Goal: Task Accomplishment & Management: Manage account settings

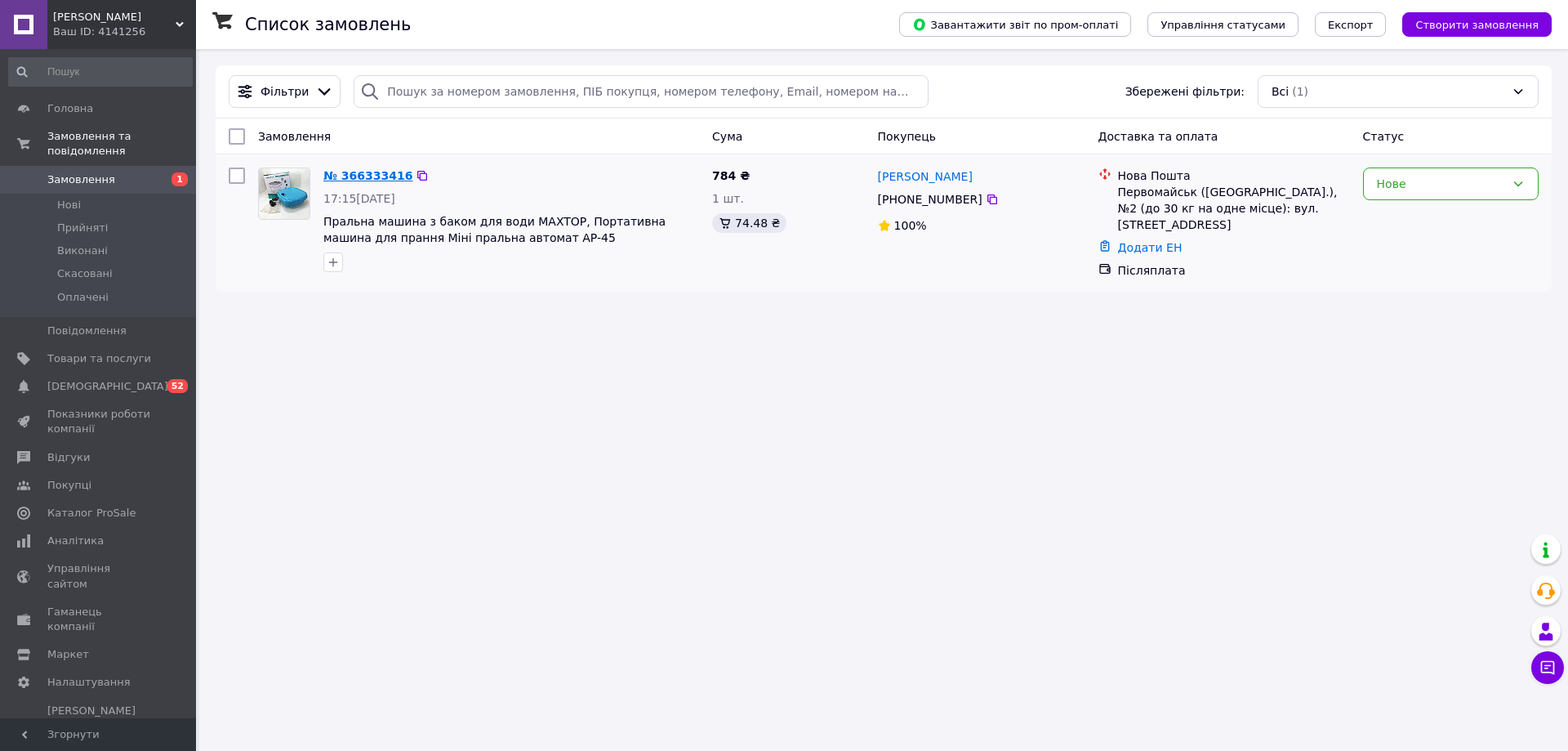
click at [360, 171] on link "№ 366333416" at bounding box center [368, 176] width 89 height 13
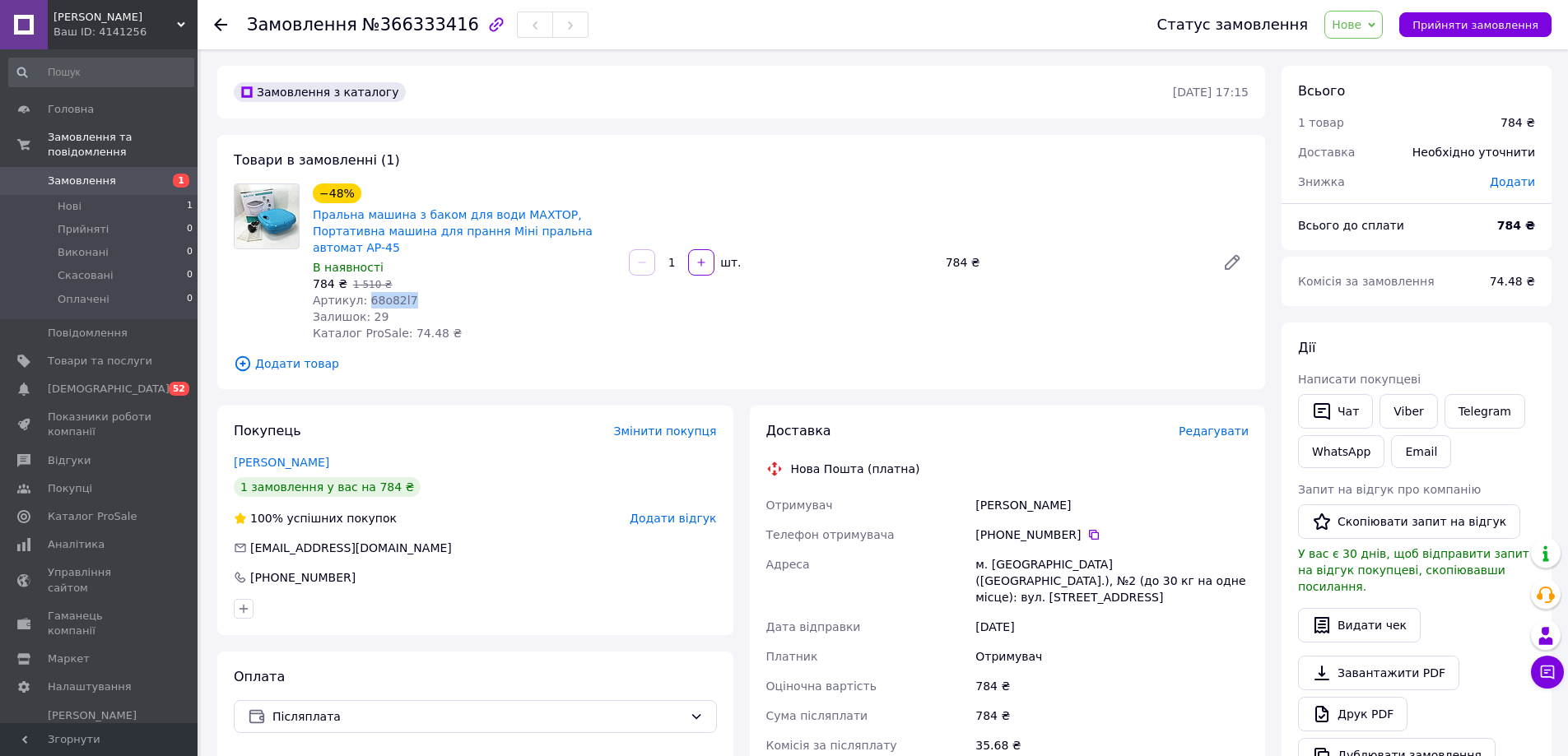
drag, startPoint x: 401, startPoint y: 283, endPoint x: 360, endPoint y: 286, distance: 41.1
click at [360, 292] on div "Артикул: 68o82l7" at bounding box center [463, 300] width 303 height 16
copy span "68o82l7"
click at [763, 19] on span "Прийняти замовлення" at bounding box center [1475, 25] width 126 height 13
click at [87, 354] on span "Товари та послуги" at bounding box center [100, 361] width 104 height 14
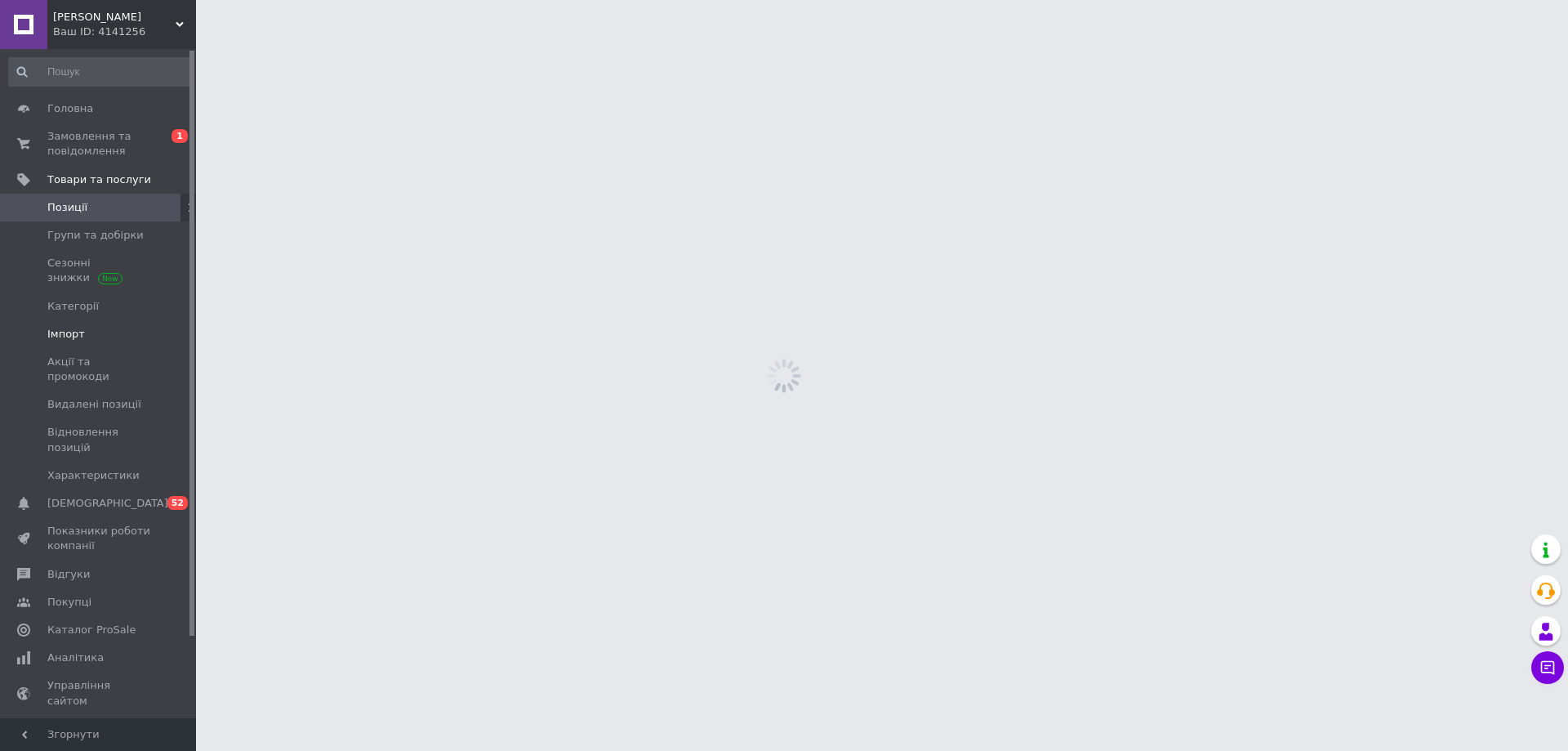
click at [77, 332] on span "Імпорт" at bounding box center [66, 334] width 37 height 14
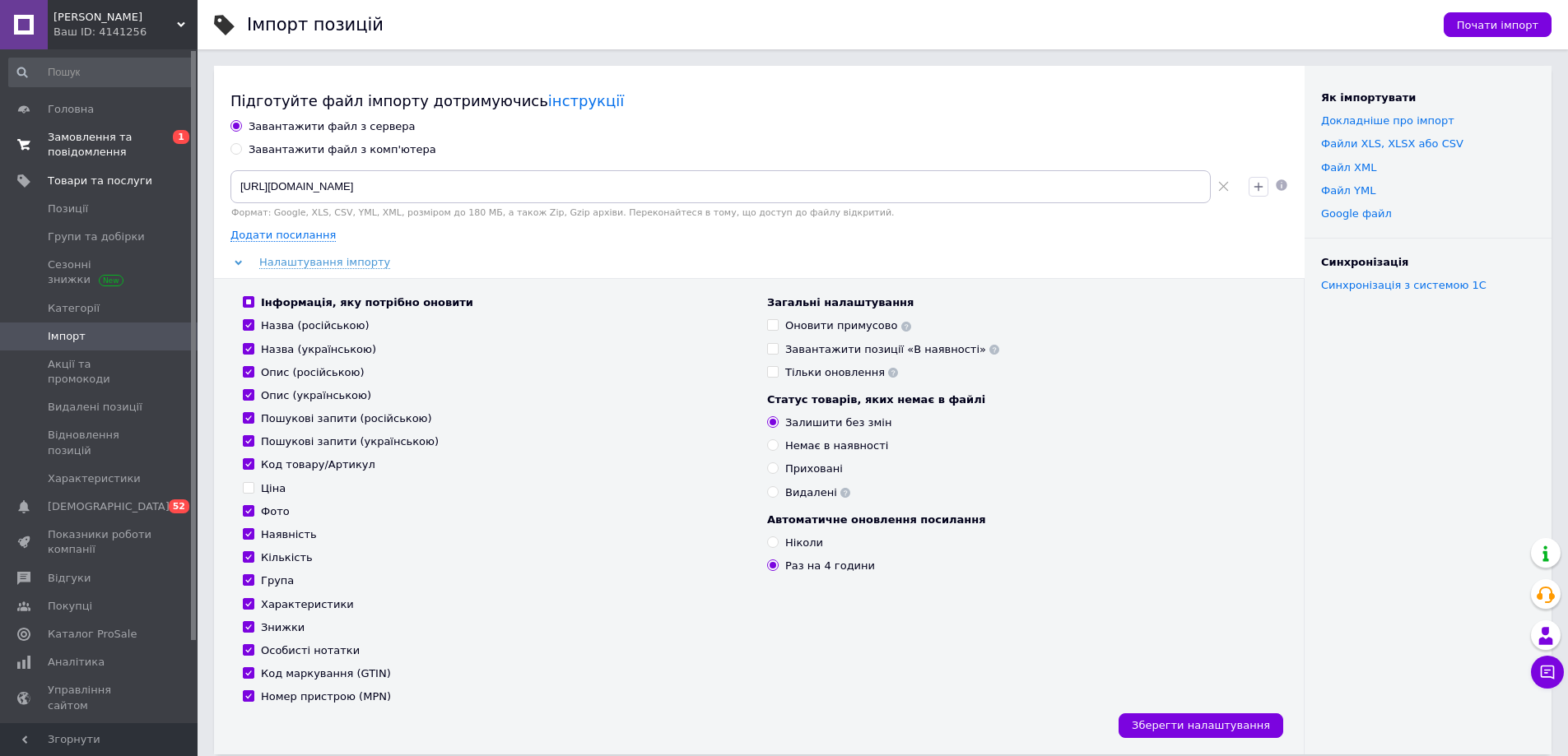
click at [122, 139] on span "Замовлення та повідомлення" at bounding box center [100, 145] width 104 height 30
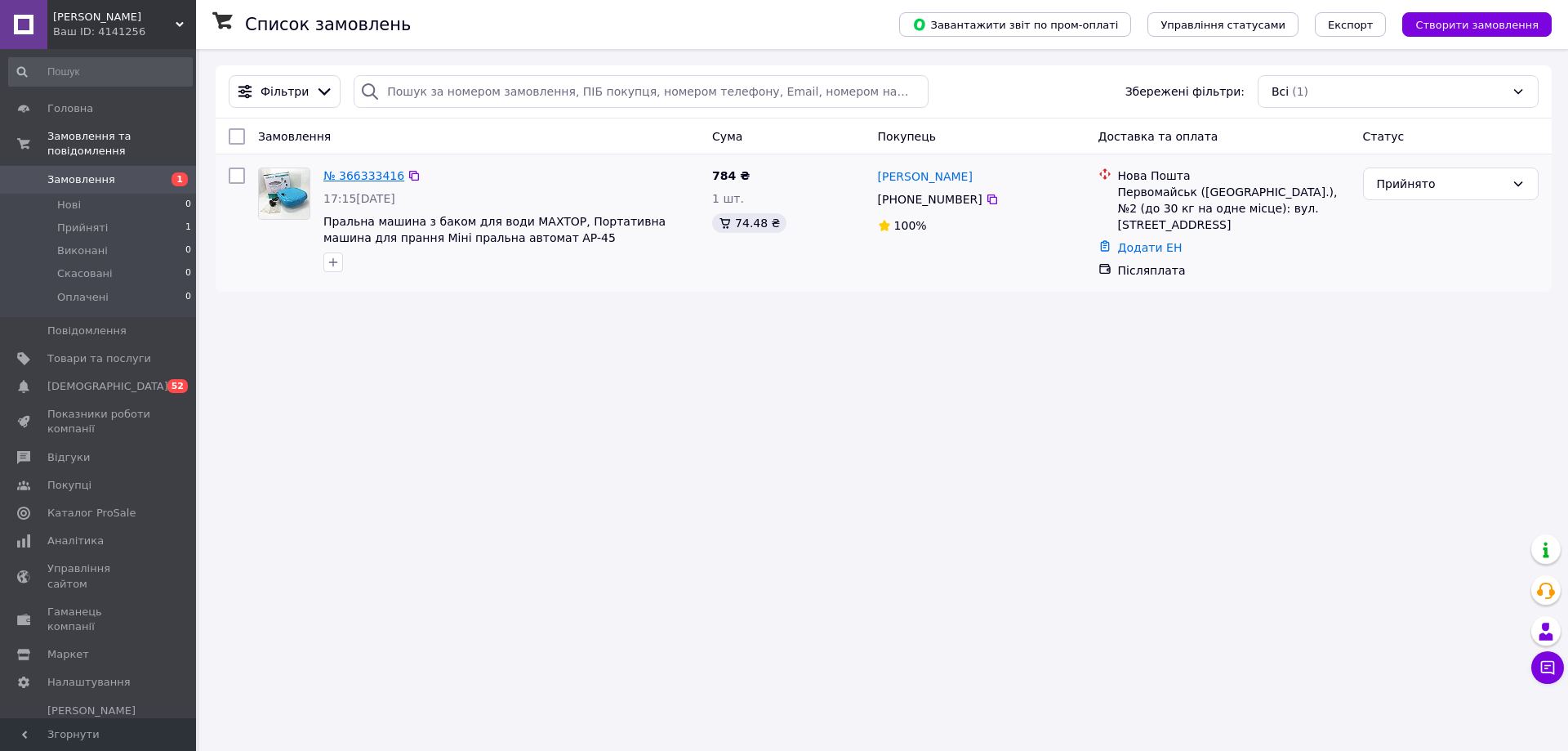
click at [367, 177] on link "№ 366333416" at bounding box center [364, 176] width 81 height 13
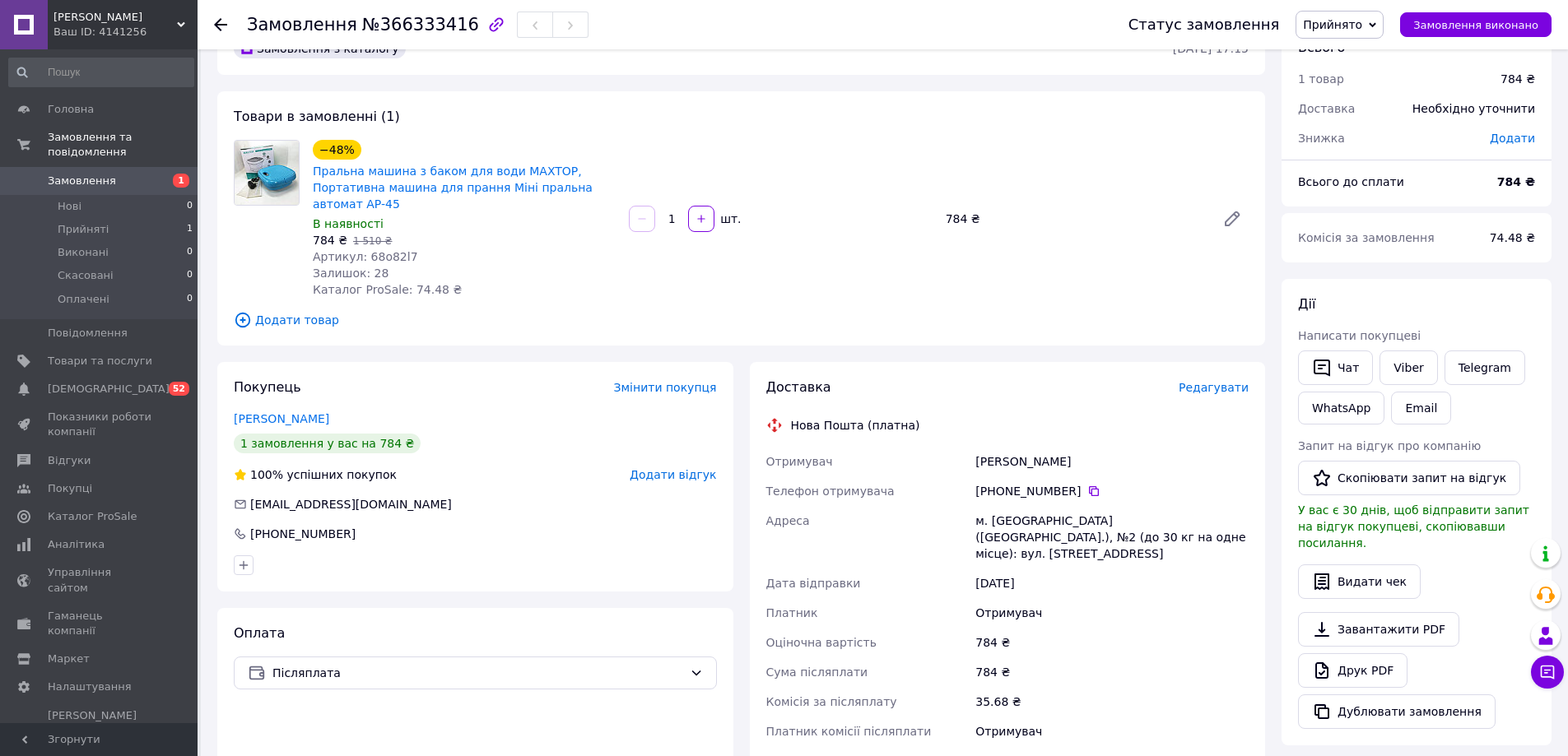
scroll to position [83, 0]
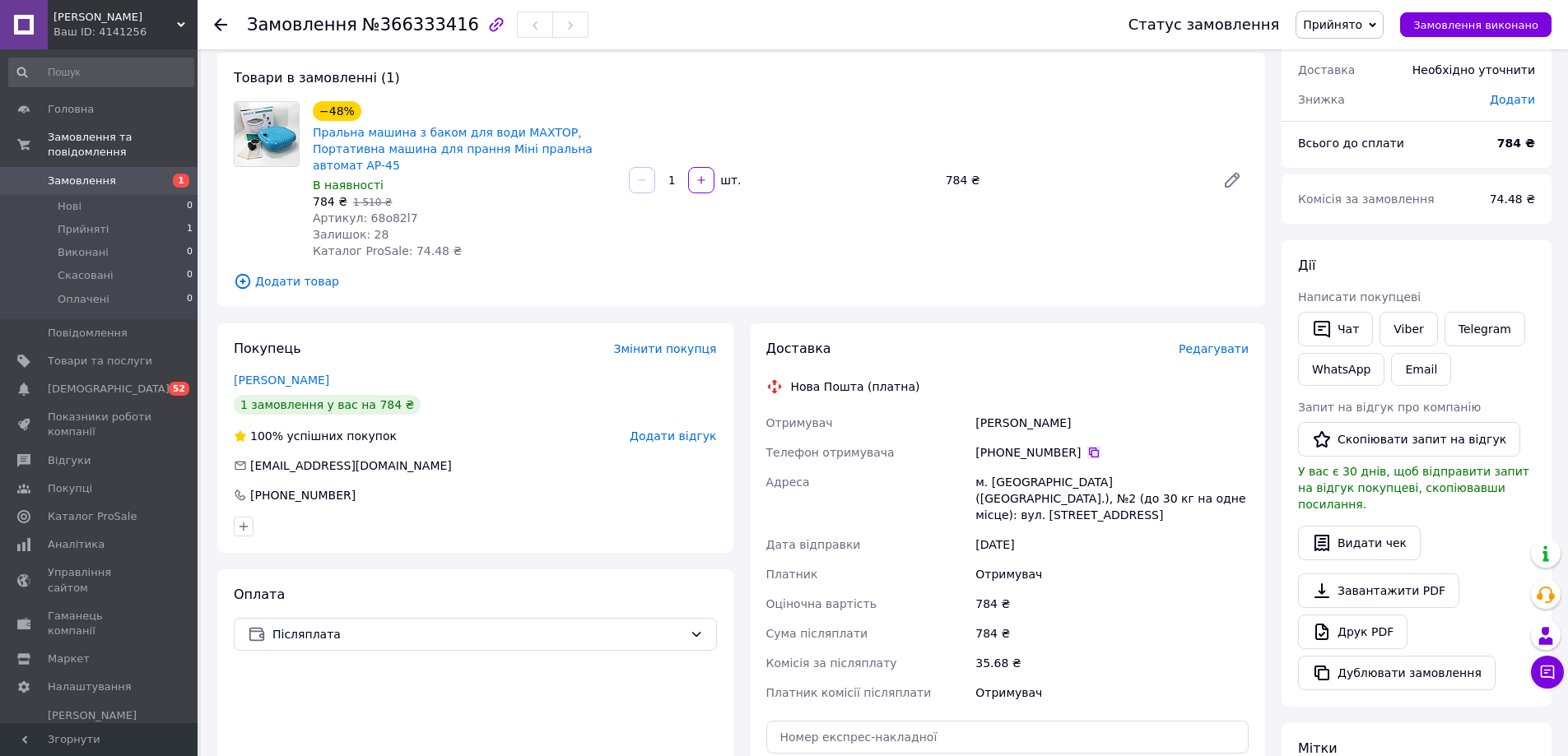
click at [763, 447] on icon at bounding box center [1093, 452] width 10 height 10
drag, startPoint x: 1017, startPoint y: 406, endPoint x: 965, endPoint y: 408, distance: 52.0
click at [763, 409] on div "Отримувач [PERSON_NAME] Телефон отримувача [PHONE_NUMBER]   [GEOGRAPHIC_DATA] м…" at bounding box center [1007, 558] width 489 height 300
copy div "Отримувач Чубатий"
drag, startPoint x: 1079, startPoint y: 407, endPoint x: 1039, endPoint y: 383, distance: 46.6
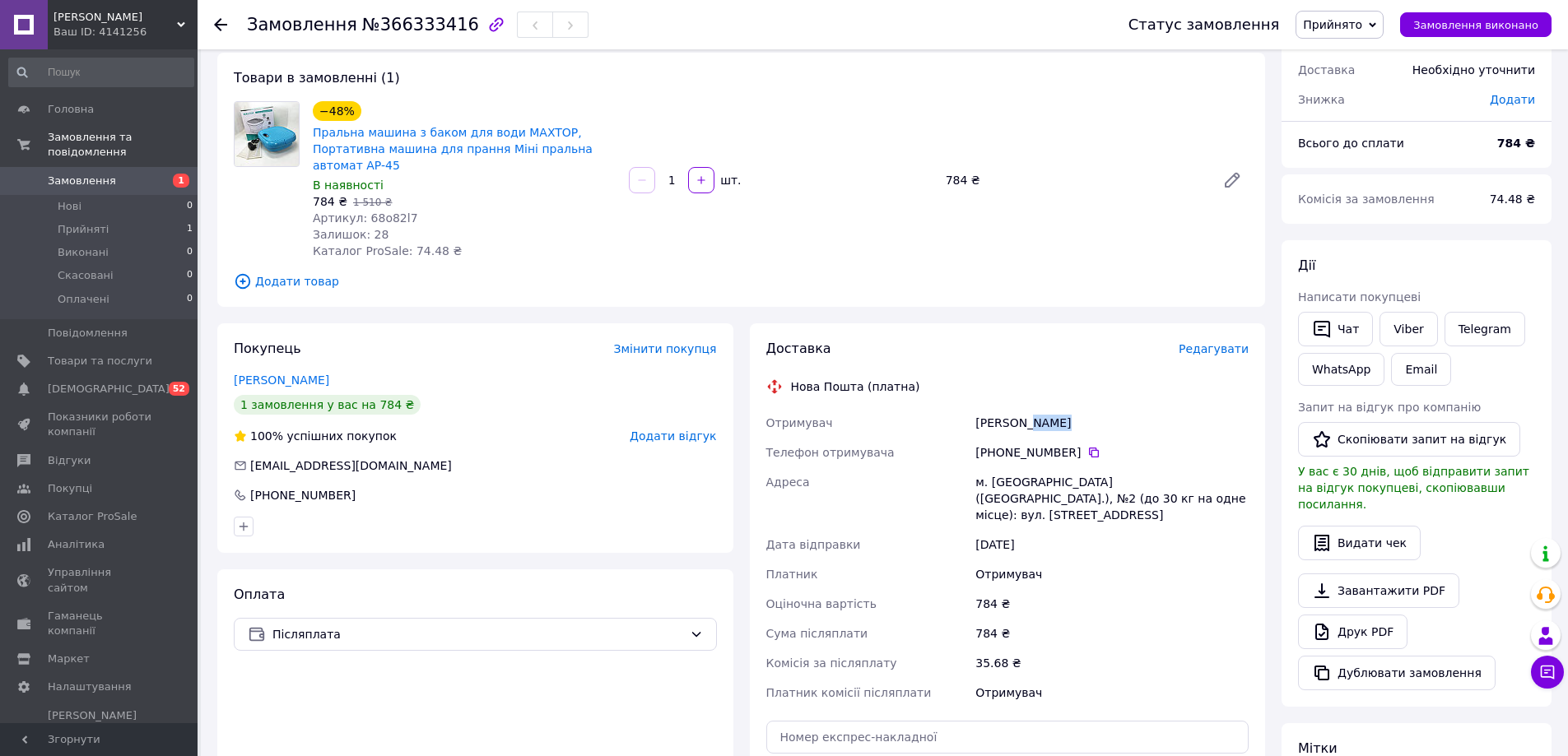
click at [763, 409] on div "[PERSON_NAME]" at bounding box center [1112, 423] width 280 height 30
copy div "[PERSON_NAME]"
drag, startPoint x: 1062, startPoint y: 464, endPoint x: 992, endPoint y: 460, distance: 70.1
click at [763, 467] on div "м. [GEOGRAPHIC_DATA] ([GEOGRAPHIC_DATA].), №2 (до 30 кг на одне місце): вул. [S…" at bounding box center [1112, 498] width 280 height 63
copy div "Первомайськ"
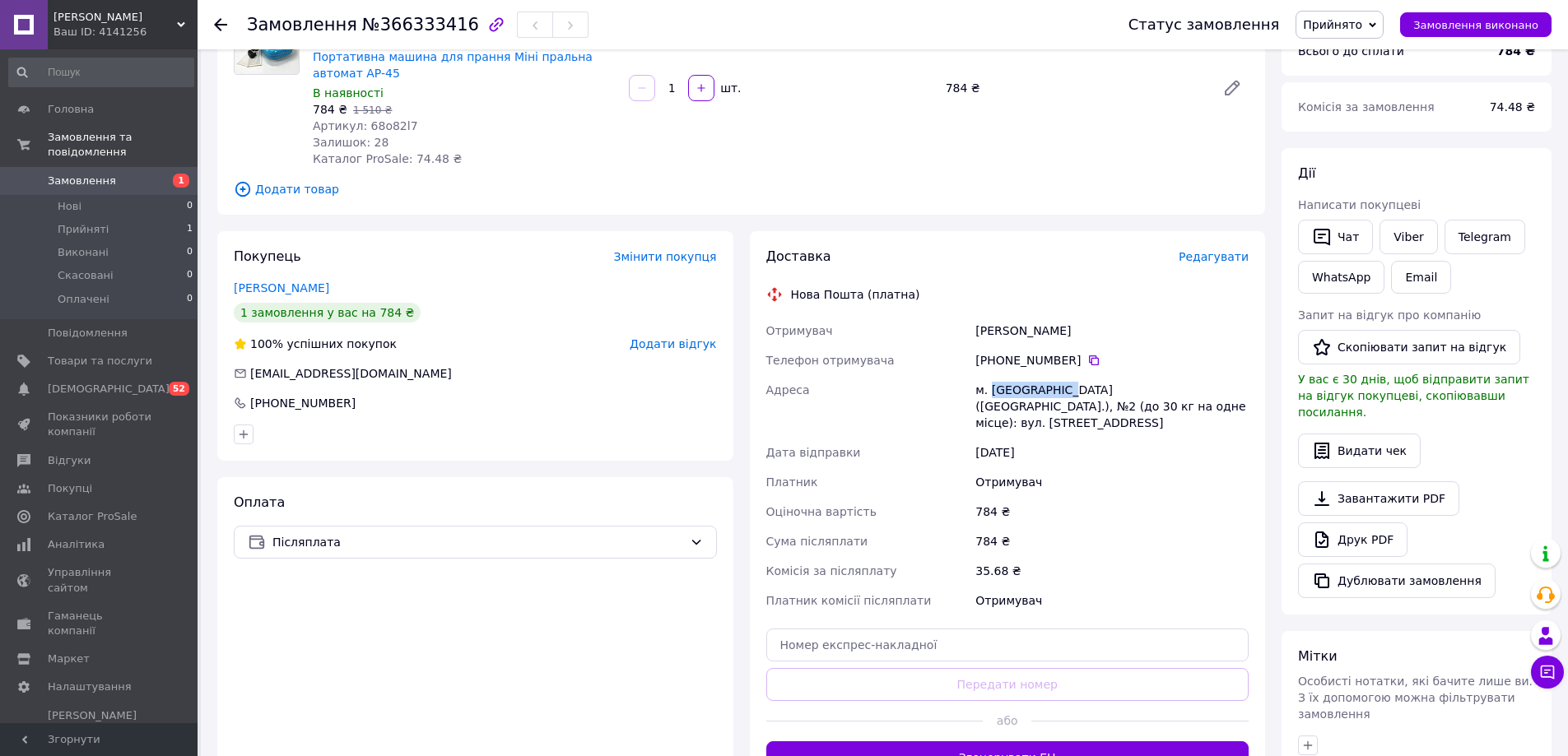
scroll to position [164, 0]
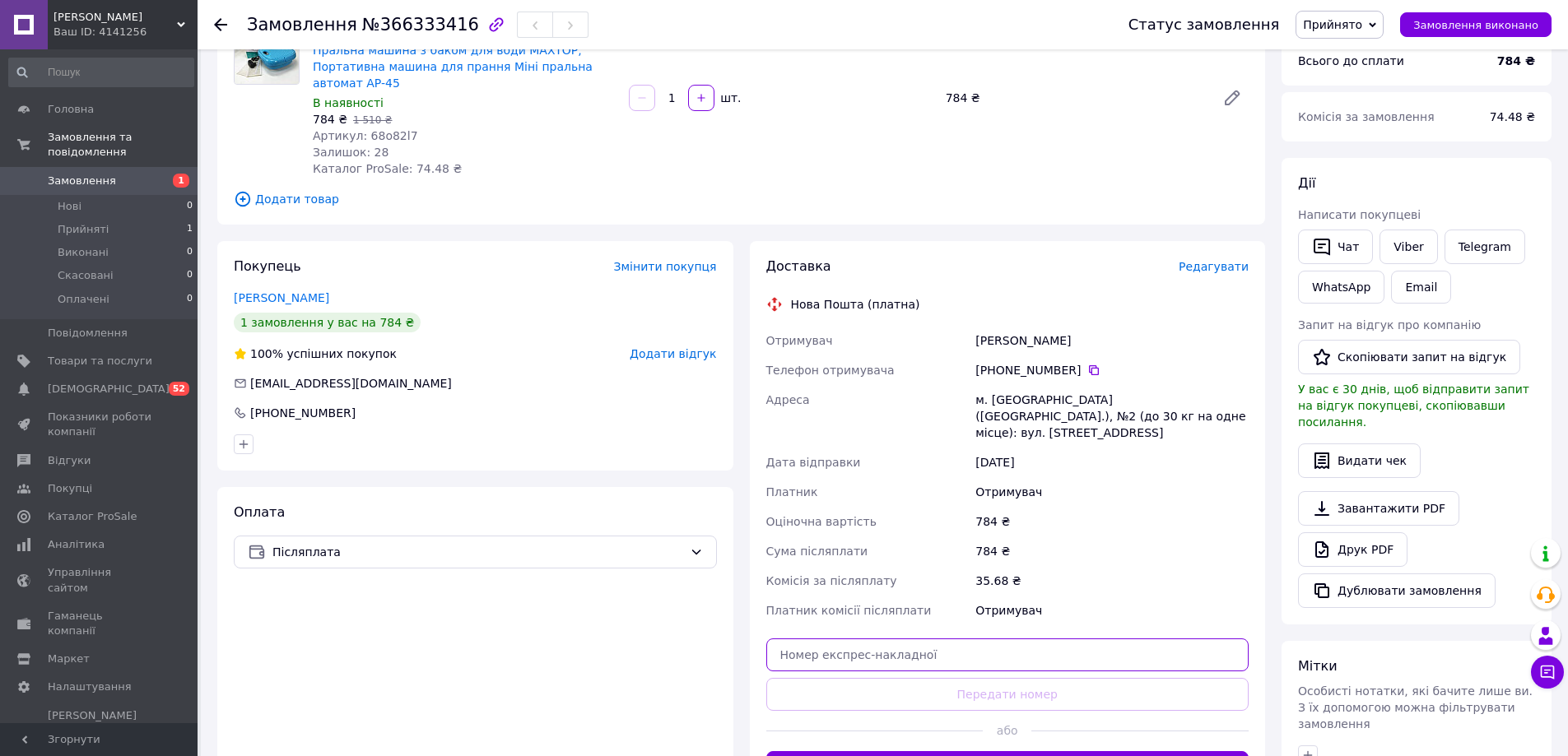
click at [763, 638] on input "text" at bounding box center [1008, 655] width 483 height 33
paste input "20451269208279"
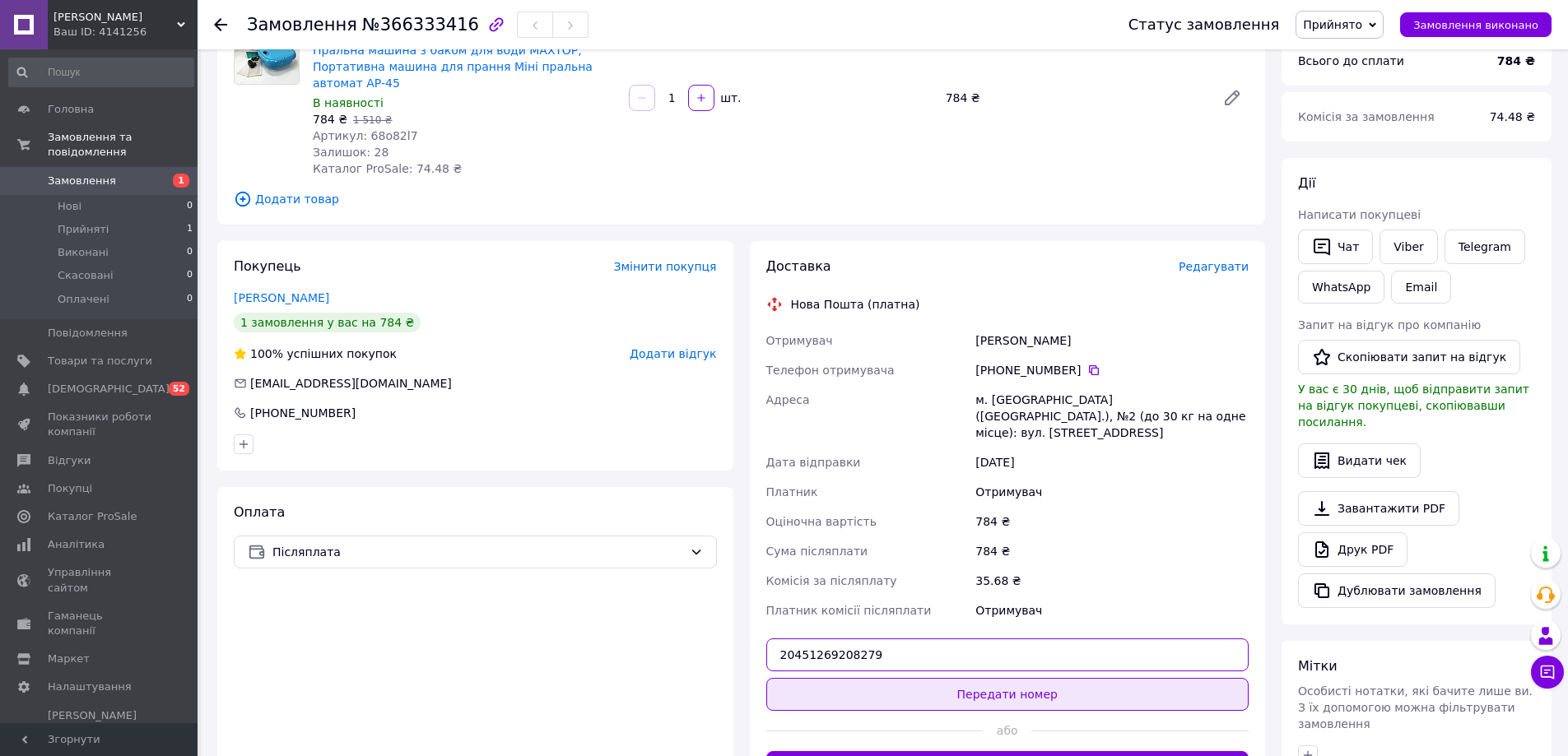
type input "20451269208279"
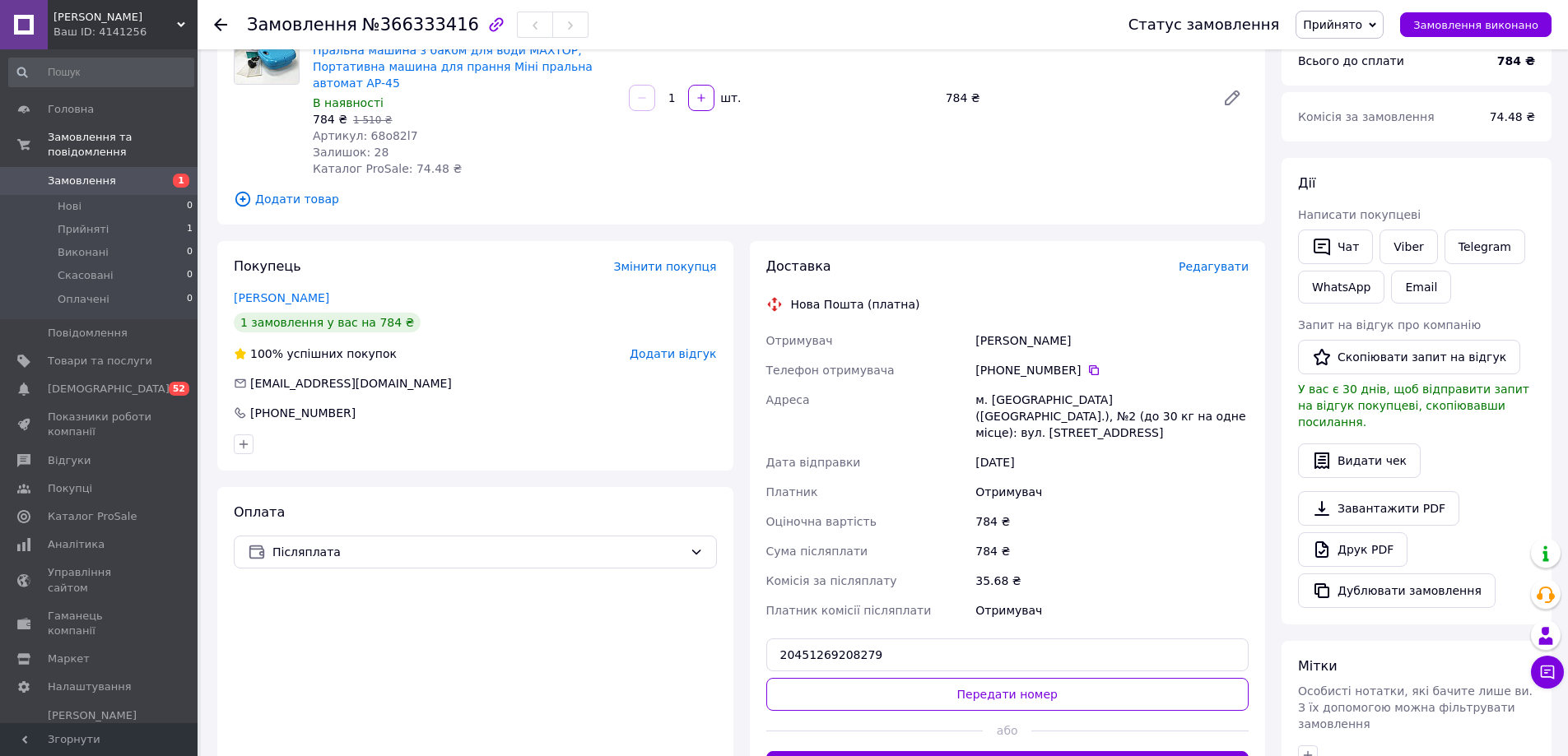
click at [763, 678] on button "Передати номер" at bounding box center [1008, 694] width 483 height 33
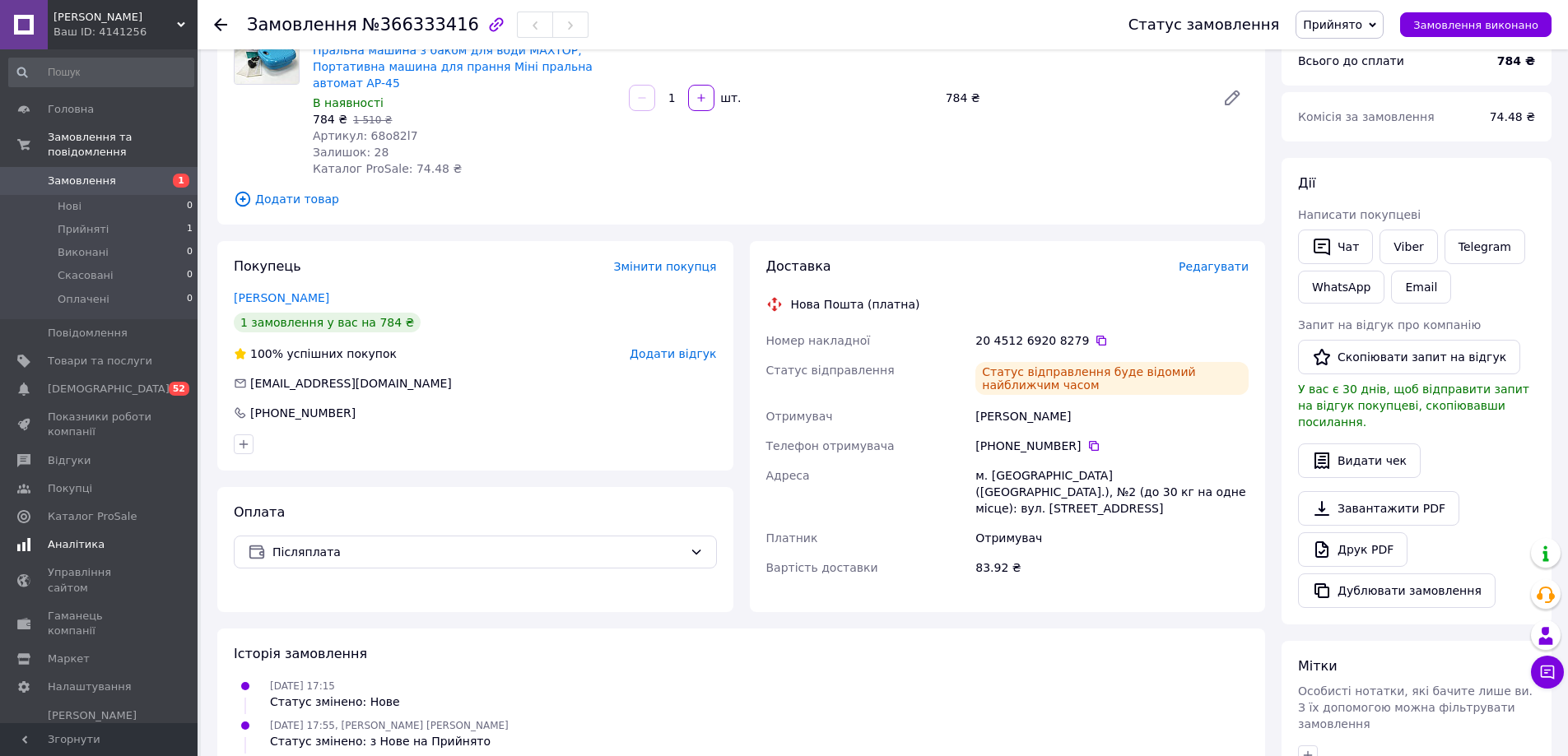
click at [129, 537] on span "Аналітика" at bounding box center [100, 544] width 104 height 14
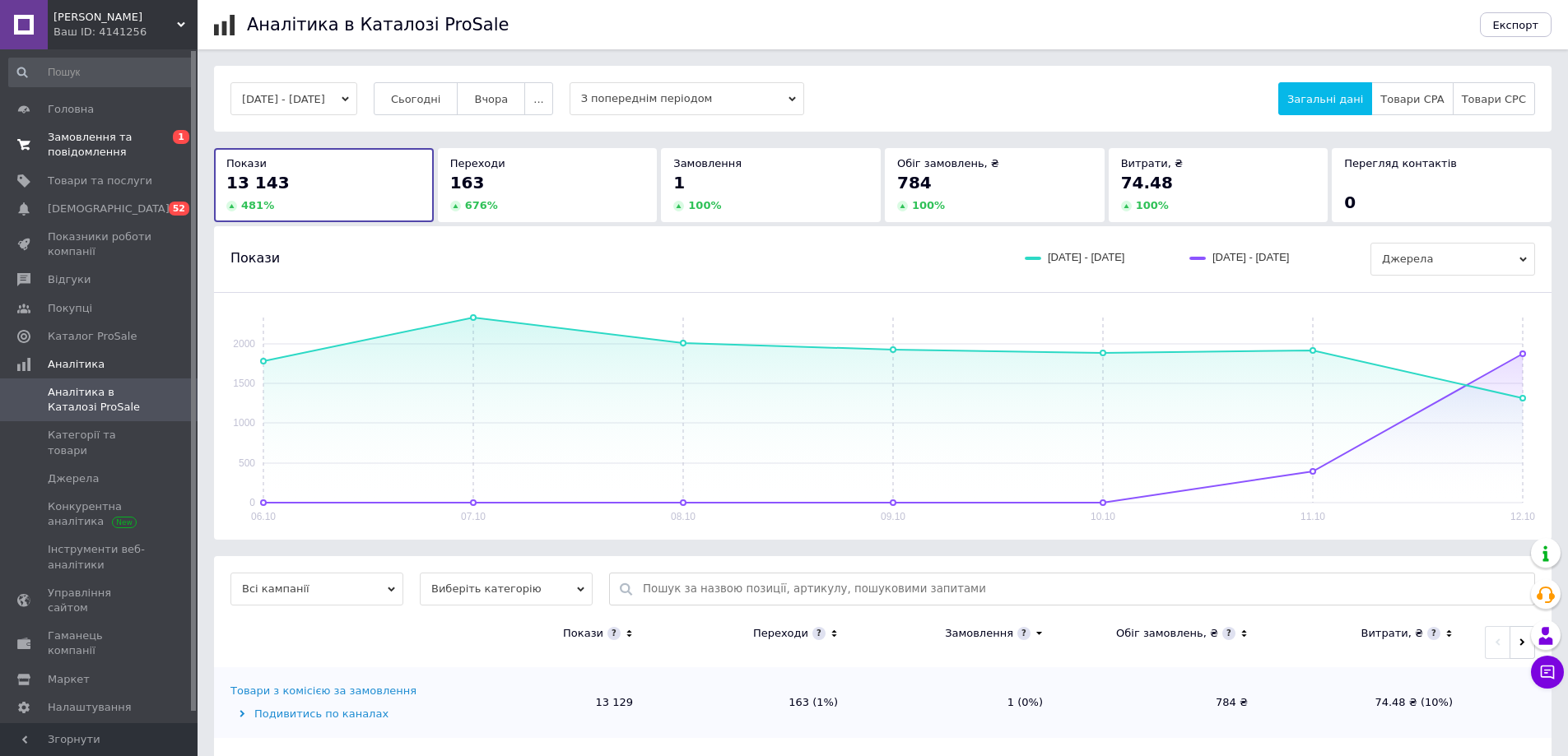
click at [156, 127] on link "Замовлення та повідомлення 0 1" at bounding box center [101, 145] width 202 height 43
